Goal: Register for event/course

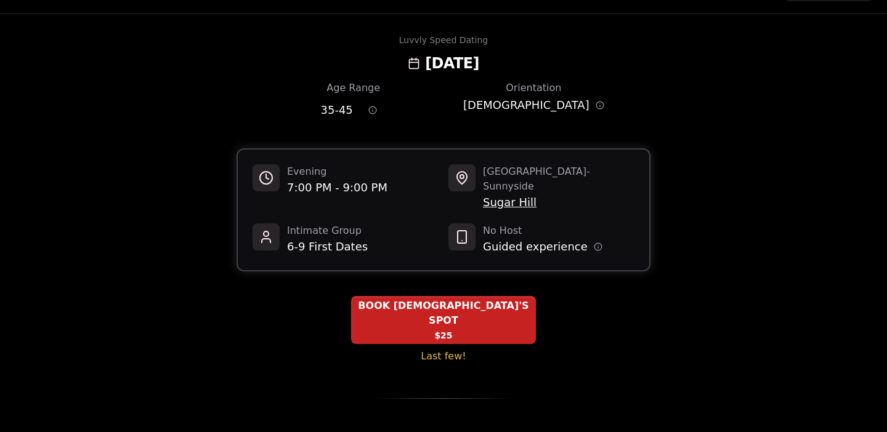
scroll to position [33, 0]
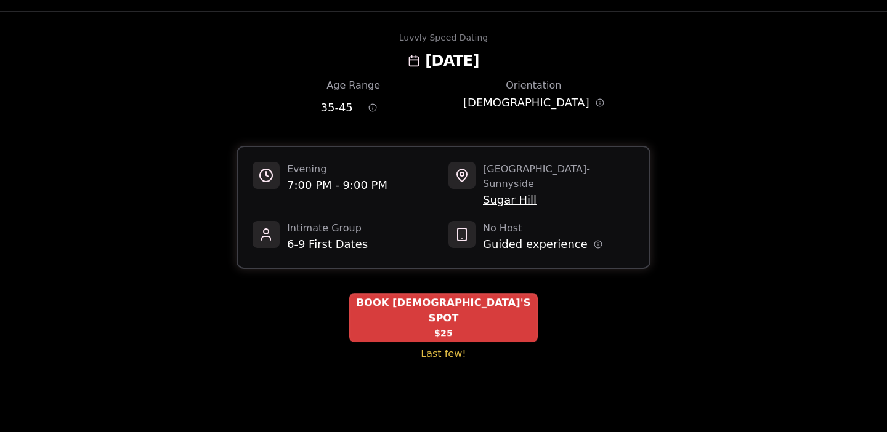
click at [422, 296] on span "BOOK [DEMOGRAPHIC_DATA]'S SPOT" at bounding box center [443, 311] width 188 height 30
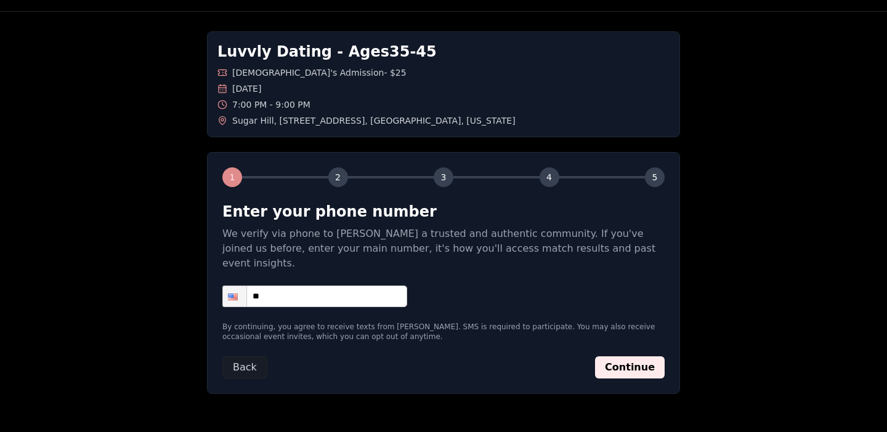
click at [279, 286] on input "**" at bounding box center [314, 297] width 185 height 22
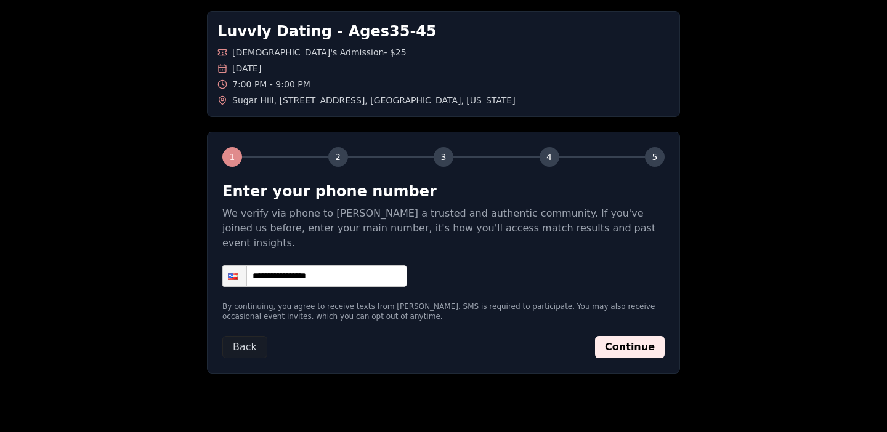
scroll to position [62, 0]
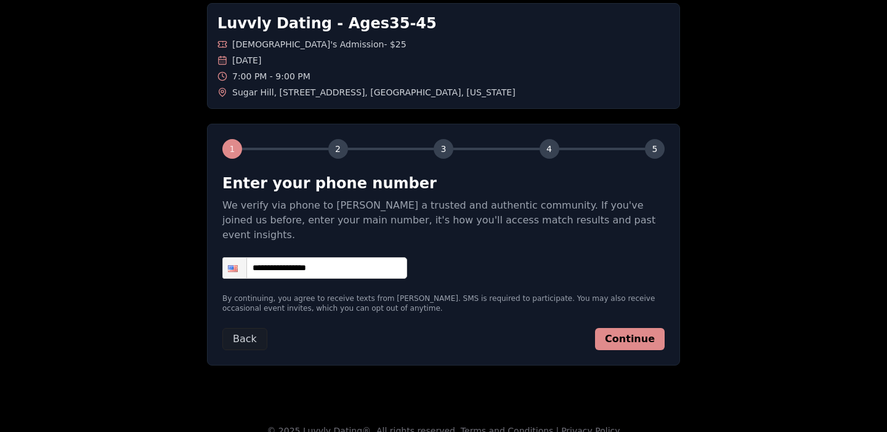
type input "**********"
click at [622, 328] on button "Continue" at bounding box center [630, 339] width 70 height 22
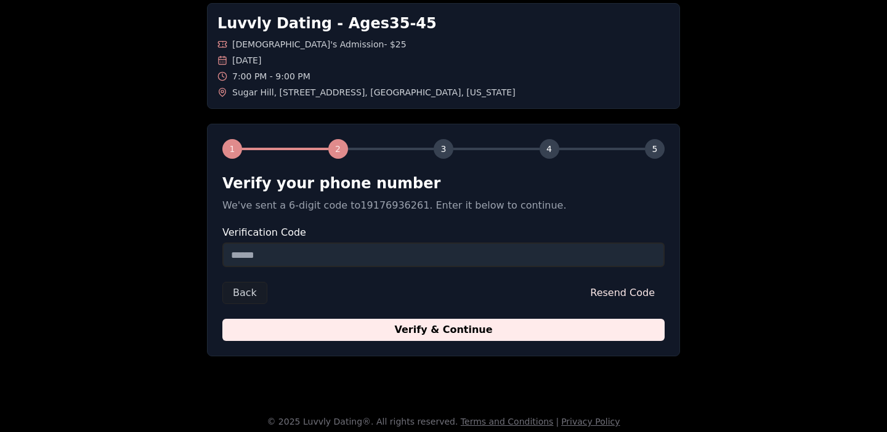
click at [307, 262] on input "Verification Code" at bounding box center [443, 255] width 442 height 25
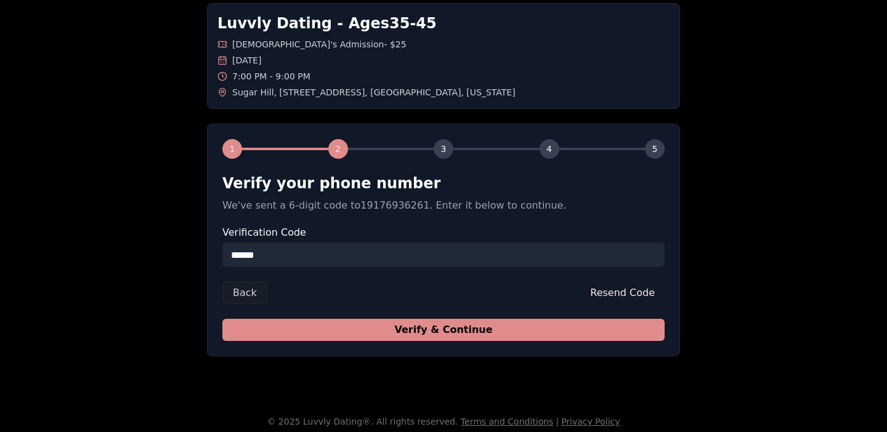
type input "******"
click at [407, 329] on button "Verify & Continue" at bounding box center [443, 330] width 442 height 22
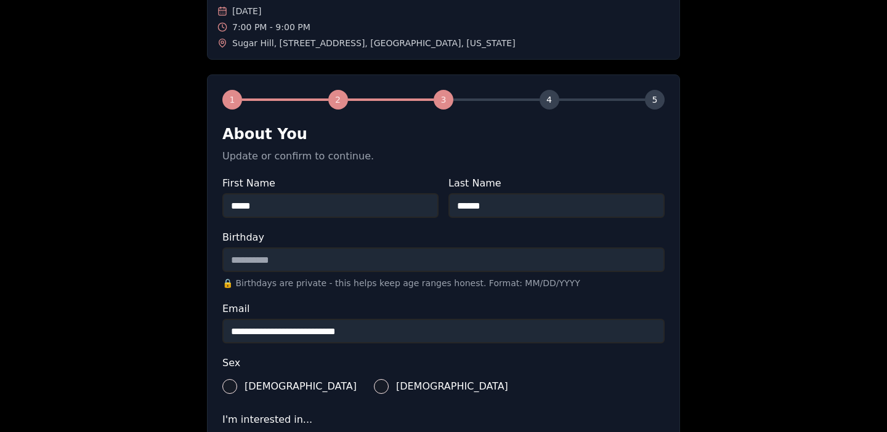
scroll to position [113, 0]
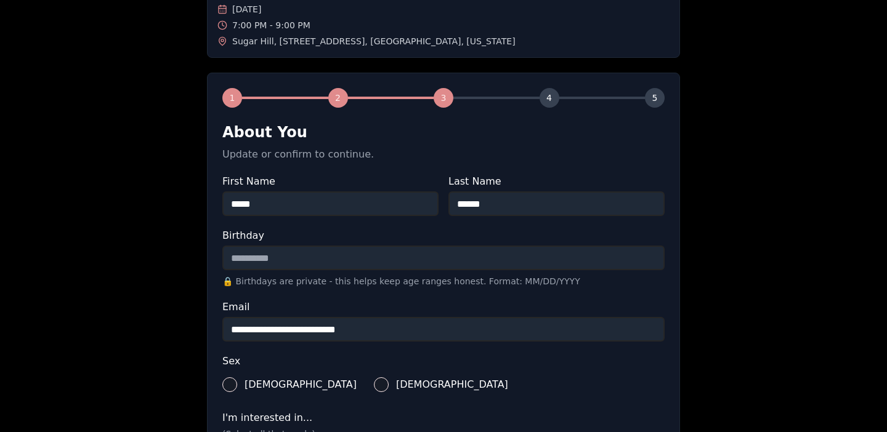
click at [286, 263] on input "Birthday" at bounding box center [443, 258] width 442 height 25
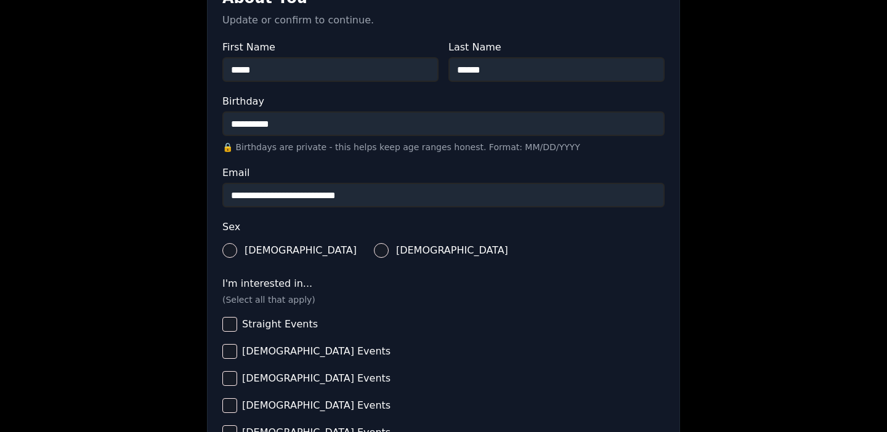
scroll to position [262, 0]
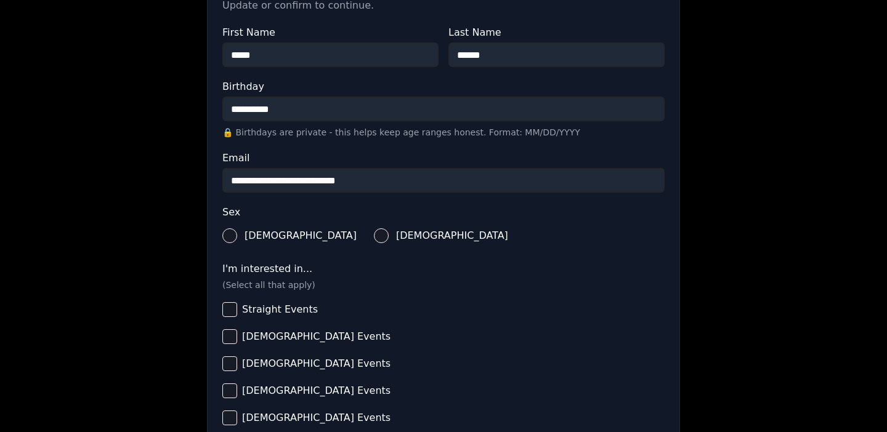
type input "**********"
click at [374, 232] on button "[DEMOGRAPHIC_DATA]" at bounding box center [381, 235] width 15 height 15
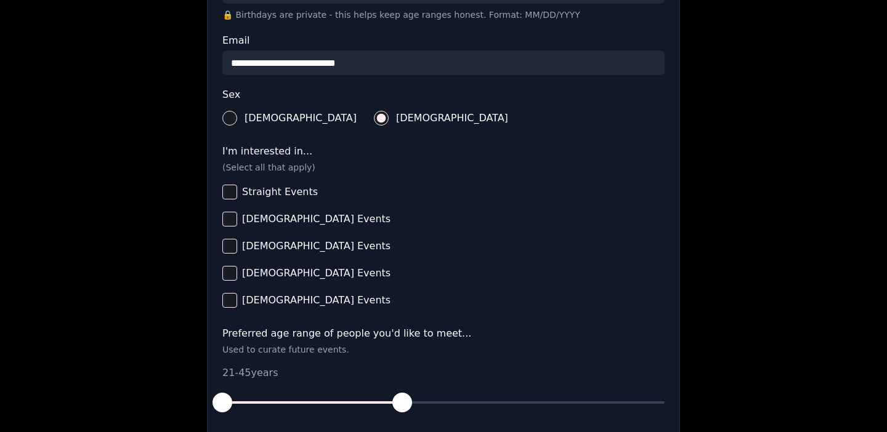
scroll to position [411, 0]
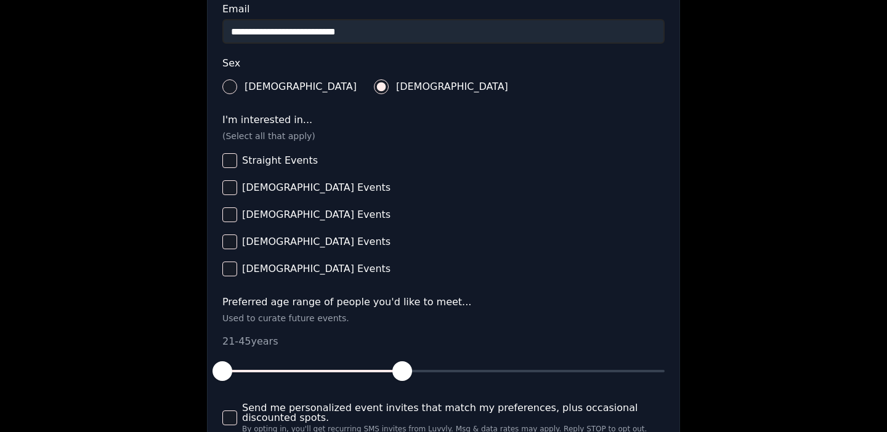
click at [231, 269] on button "[DEMOGRAPHIC_DATA] Events" at bounding box center [229, 269] width 15 height 15
click at [232, 240] on button "[DEMOGRAPHIC_DATA] Events" at bounding box center [229, 242] width 15 height 15
click at [231, 184] on button "[DEMOGRAPHIC_DATA] Events" at bounding box center [229, 187] width 15 height 15
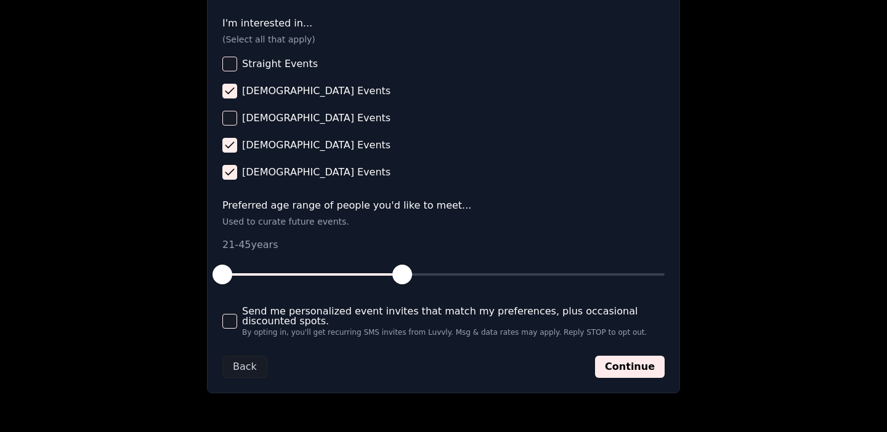
scroll to position [528, 0]
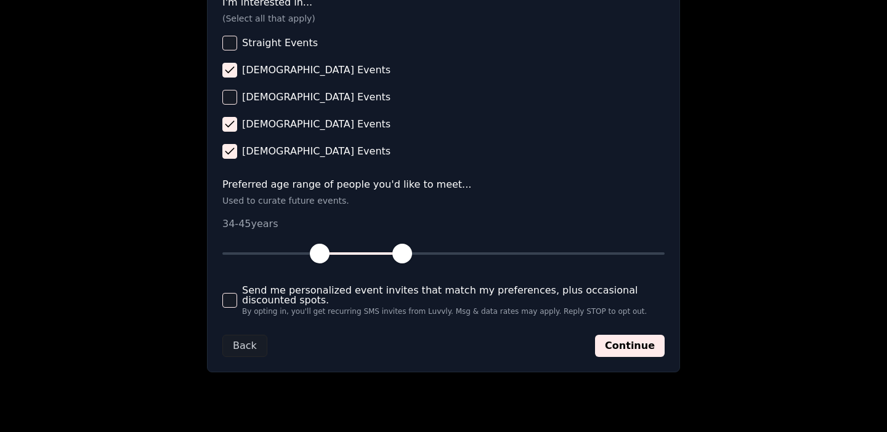
drag, startPoint x: 223, startPoint y: 252, endPoint x: 323, endPoint y: 253, distance: 100.4
click at [323, 253] on span "button" at bounding box center [320, 254] width 20 height 20
drag, startPoint x: 402, startPoint y: 253, endPoint x: 394, endPoint y: 252, distance: 8.0
click at [394, 252] on span "button" at bounding box center [395, 254] width 20 height 20
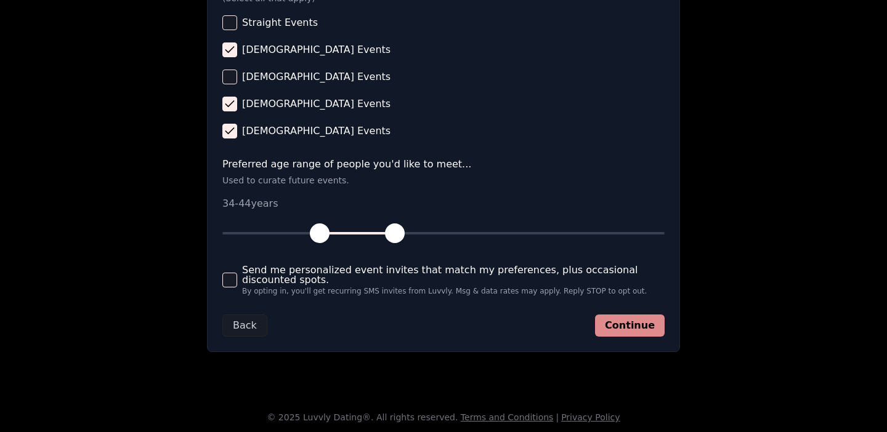
click at [645, 327] on button "Continue" at bounding box center [630, 326] width 70 height 22
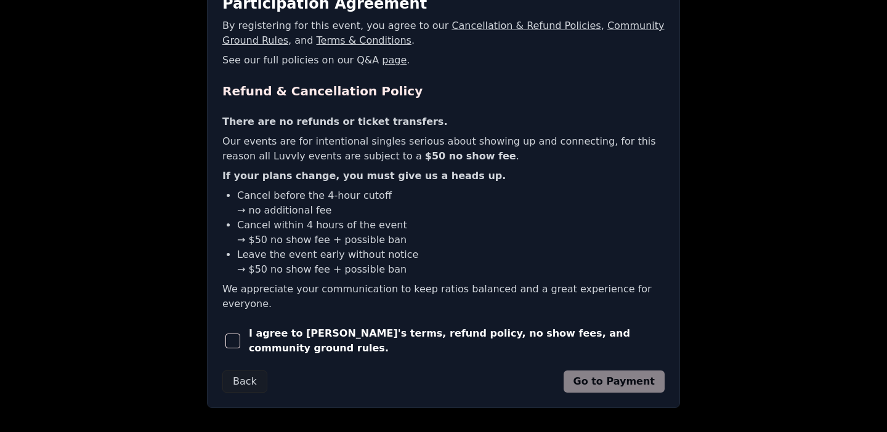
scroll to position [281, 0]
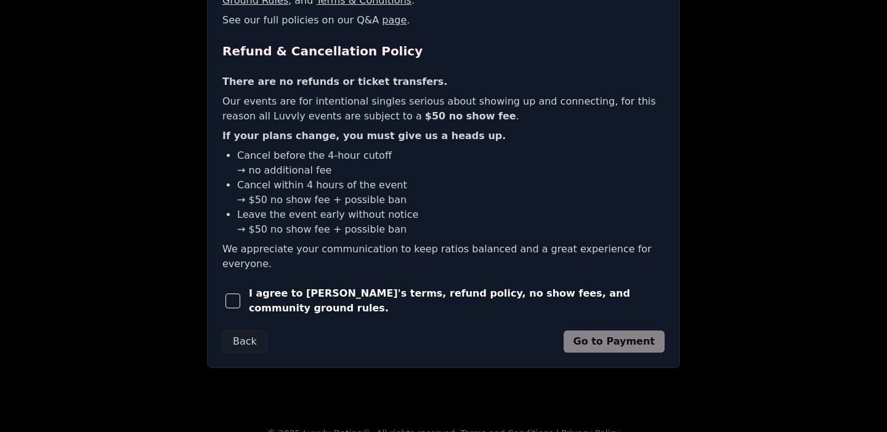
click at [232, 294] on span "button" at bounding box center [232, 301] width 15 height 15
click at [615, 331] on button "Go to Payment" at bounding box center [614, 342] width 102 height 22
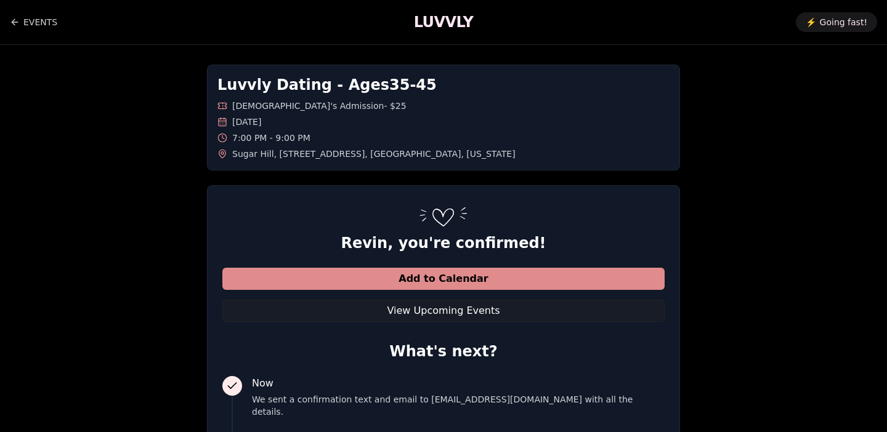
click at [442, 281] on button "Add to Calendar" at bounding box center [443, 279] width 442 height 22
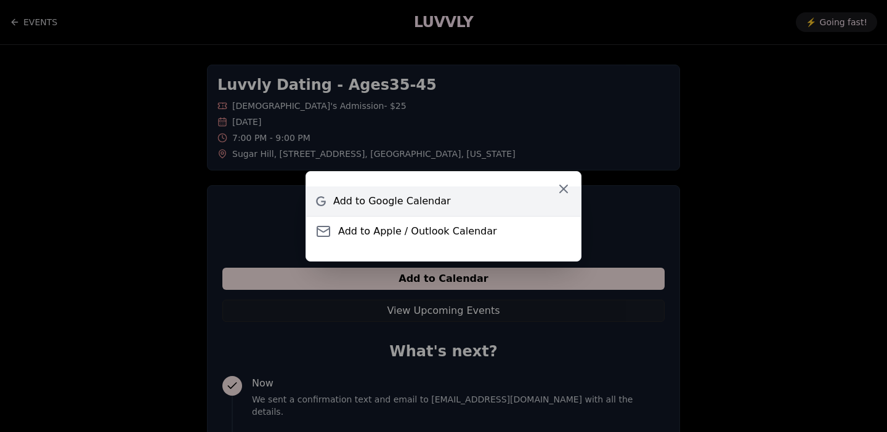
click at [395, 203] on span "Add to Google Calendar" at bounding box center [392, 201] width 118 height 15
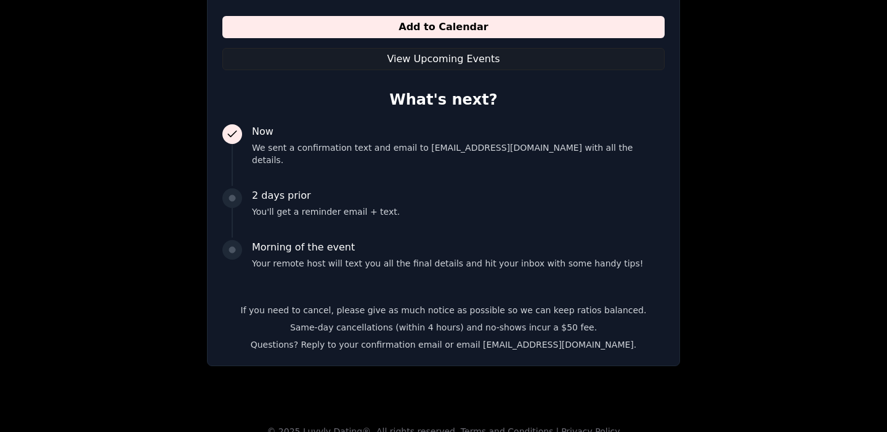
scroll to position [255, 0]
